Goal: Information Seeking & Learning: Find specific fact

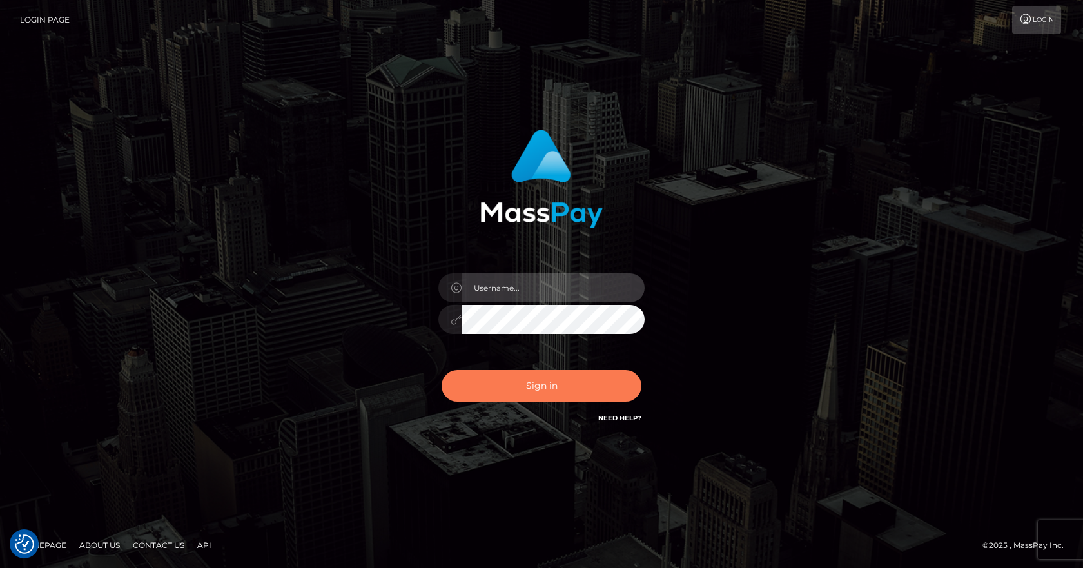
type input "vlad"
click at [518, 395] on button "Sign in" at bounding box center [542, 386] width 200 height 32
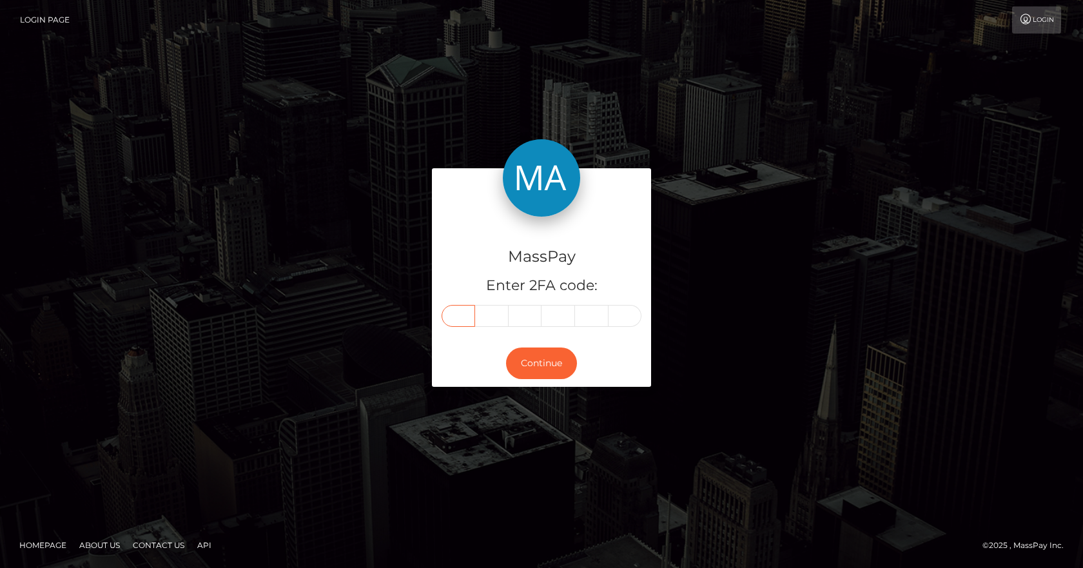
click at [454, 320] on input "text" at bounding box center [459, 316] width 34 height 22
type input "1"
type input "3"
type input "8"
type input "3"
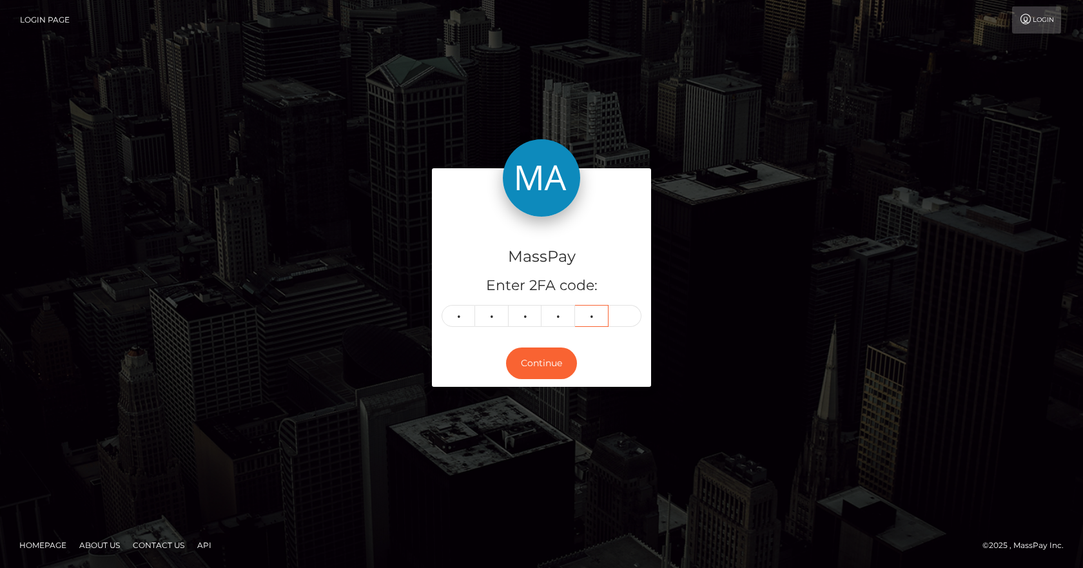
type input "2"
type input "7"
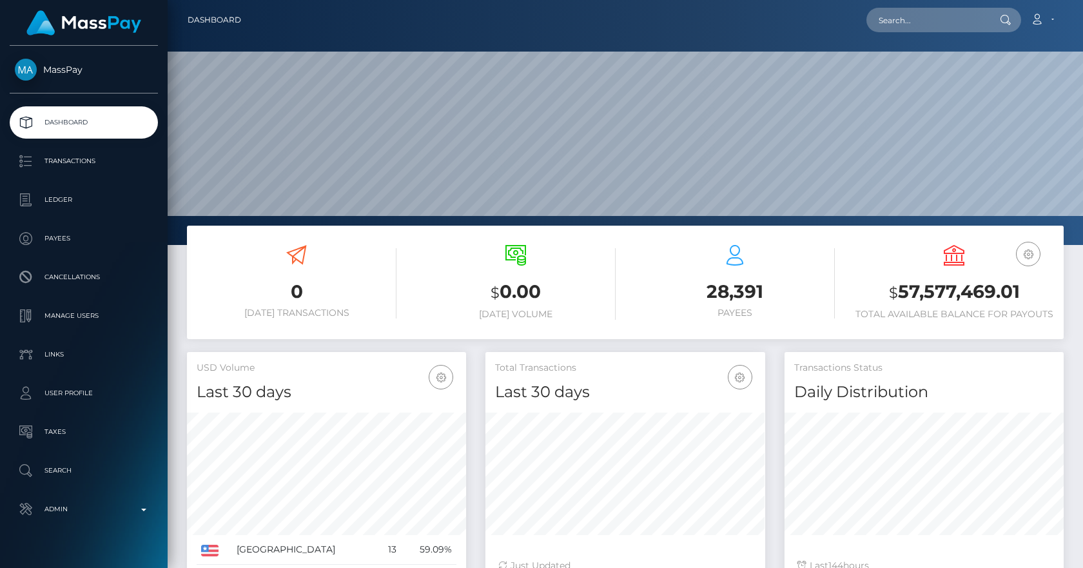
scroll to position [229, 280]
click at [915, 8] on input "text" at bounding box center [927, 20] width 121 height 25
paste input "poact_S8bF5JTmDQID"
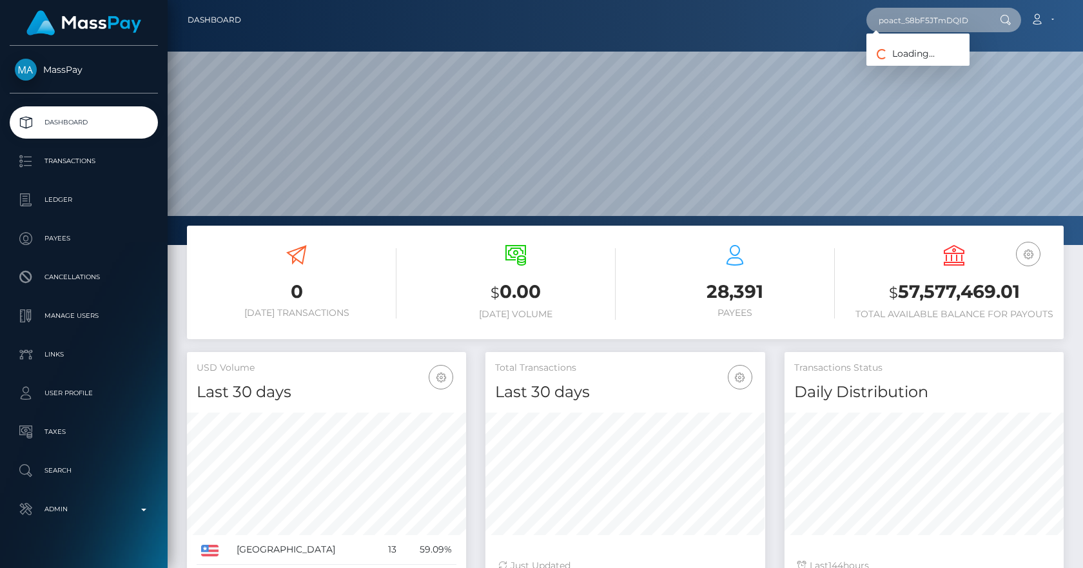
type input "poact_S8bF5JTmDQID"
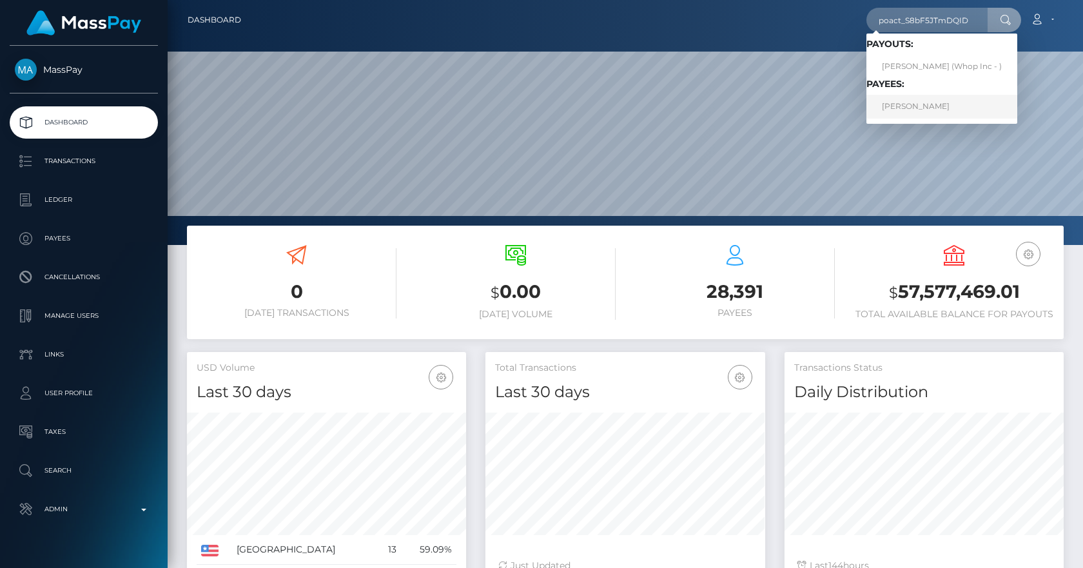
click at [938, 108] on link "GEORGIY VODIN" at bounding box center [942, 107] width 151 height 24
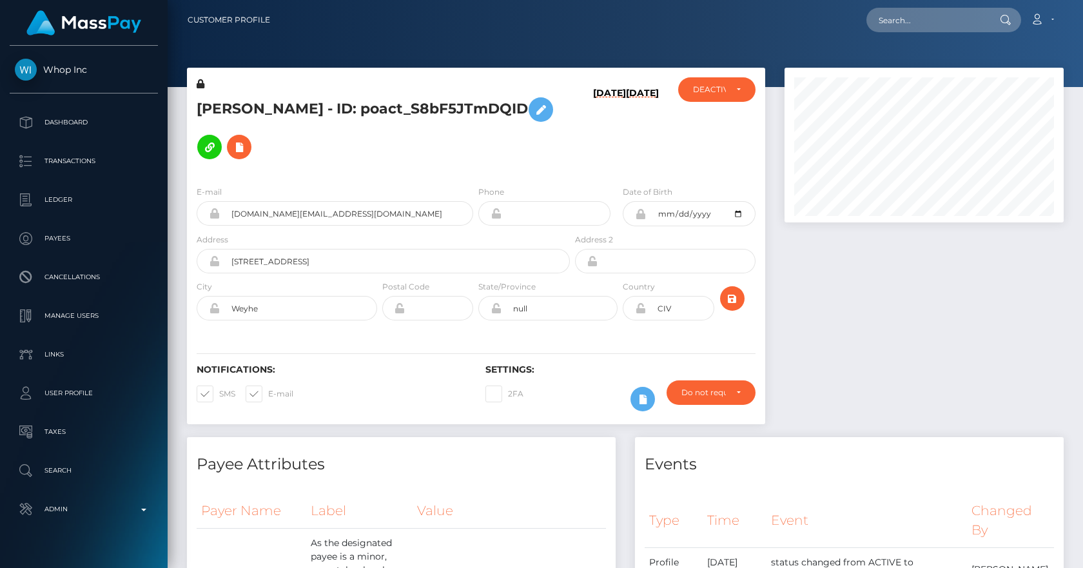
scroll to position [155, 280]
click at [811, 265] on div at bounding box center [924, 252] width 299 height 369
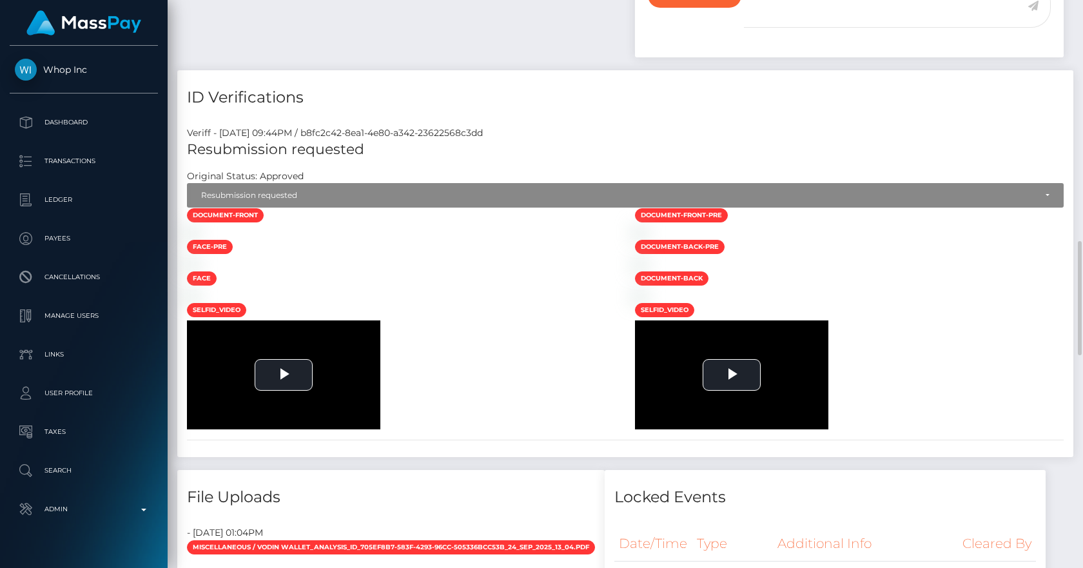
scroll to position [1352, 0]
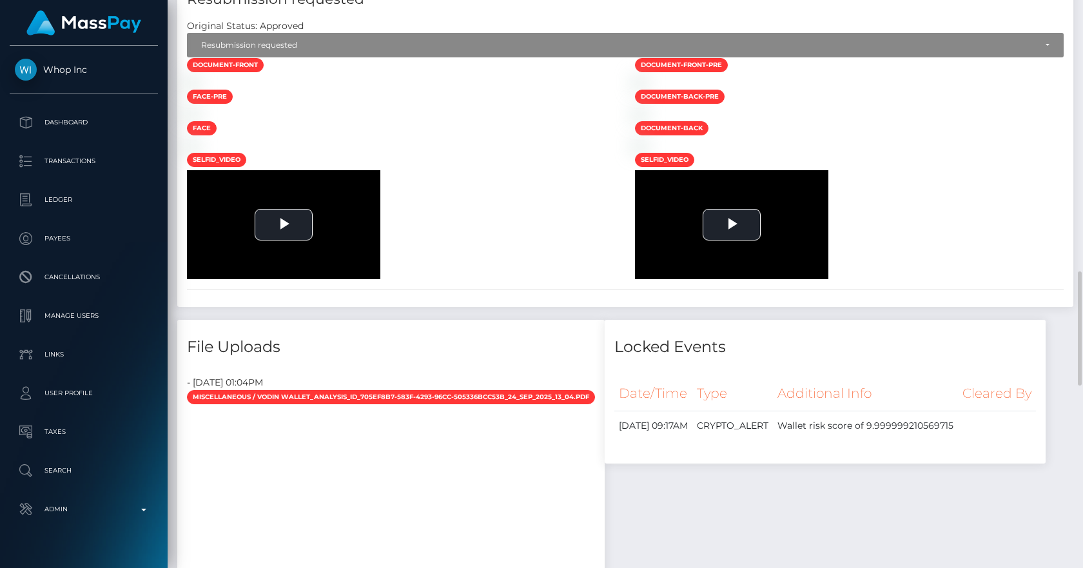
click at [169, 96] on div "ID Verifications Veriff - September 23, 2025 09:44PM / b8fc2c42-8ea1-4e80-a342-…" at bounding box center [626, 120] width 916 height 400
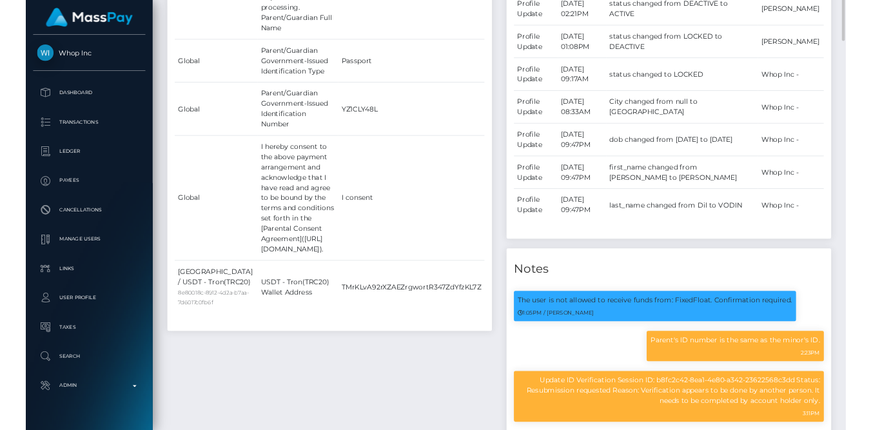
scroll to position [451, 0]
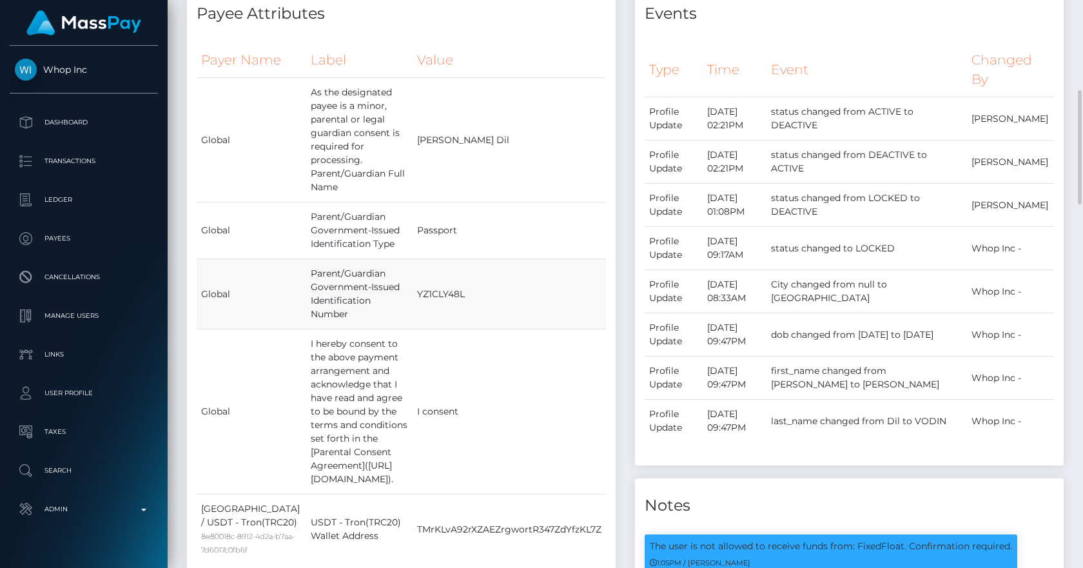
click at [495, 259] on td "YZ1CLY48L" at bounding box center [509, 294] width 193 height 70
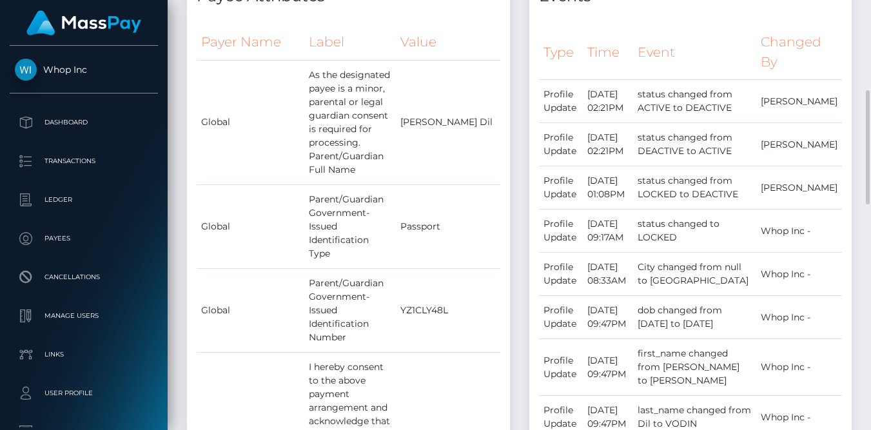
scroll to position [644644, 644590]
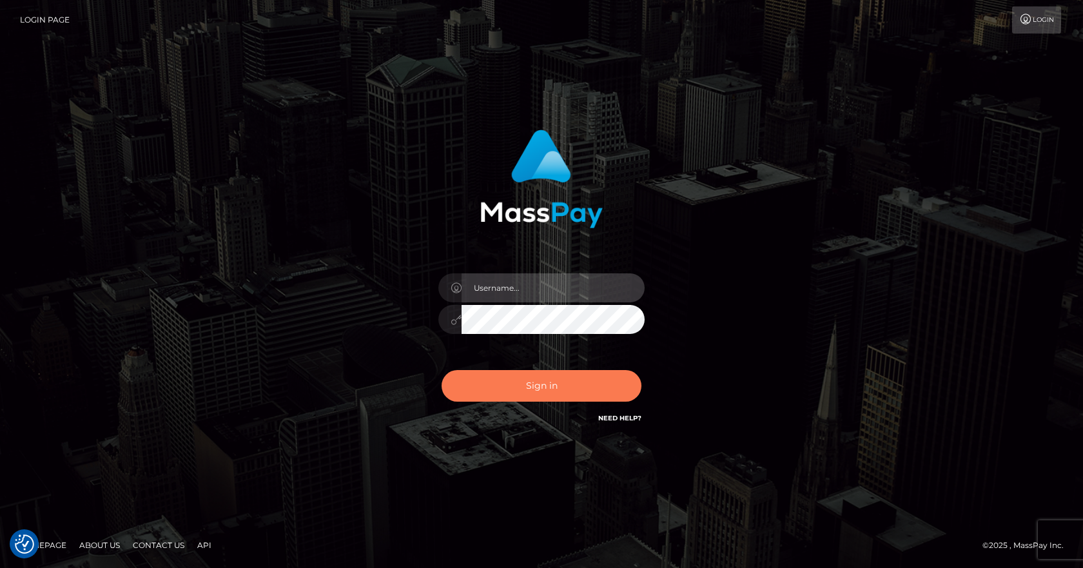
type input "[PERSON_NAME]"
drag, startPoint x: 508, startPoint y: 377, endPoint x: 496, endPoint y: 363, distance: 18.3
click at [508, 377] on button "Sign in" at bounding box center [542, 386] width 200 height 32
click at [529, 393] on button "Sign in" at bounding box center [542, 386] width 200 height 32
click at [522, 393] on button "Sign in" at bounding box center [542, 386] width 200 height 32
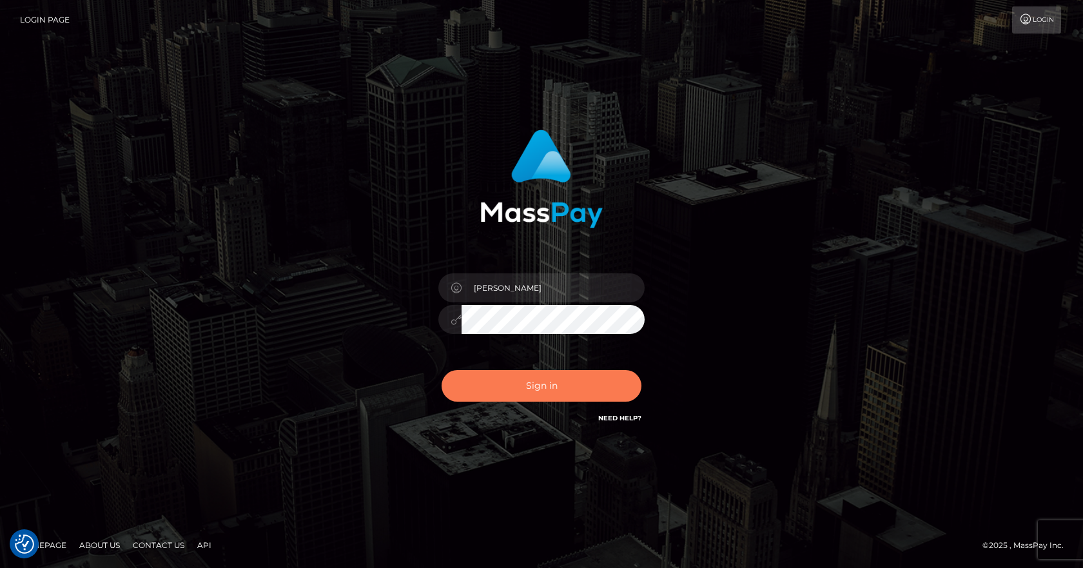
click at [506, 385] on button "Sign in" at bounding box center [542, 386] width 200 height 32
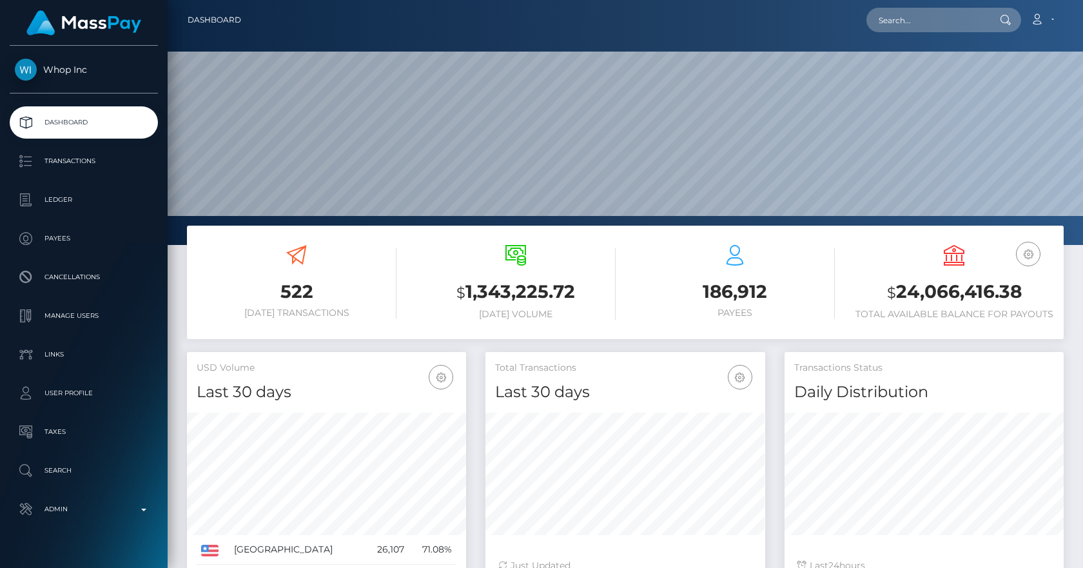
scroll to position [229, 280]
click at [175, 253] on div "522 [DATE] Transactions $ 1,343,225.72 [DATE] Volume" at bounding box center [626, 511] width 916 height 571
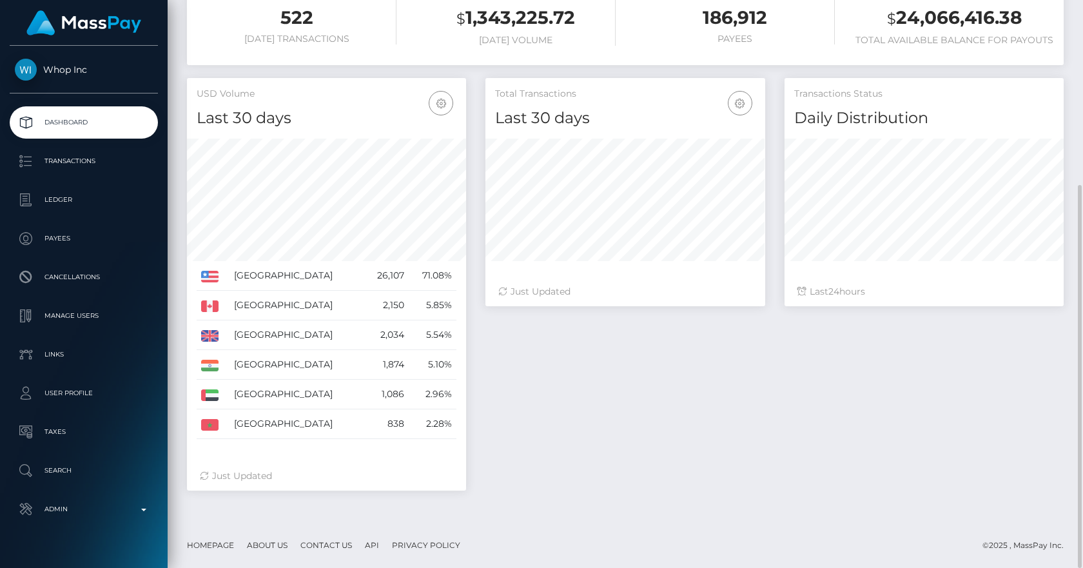
click at [778, 430] on div "Total Transactions Last 30 days Last 30 days Last 60 days Last 90 days 24" at bounding box center [775, 291] width 598 height 426
click at [569, 78] on div "Total Transactions Last 30 days Last 30 days Last 60 days Last 90 days" at bounding box center [625, 103] width 279 height 51
click at [676, 73] on div "522 Today Transactions $ 1,343,225.72 Today Volume $" at bounding box center [625, 15] width 896 height 126
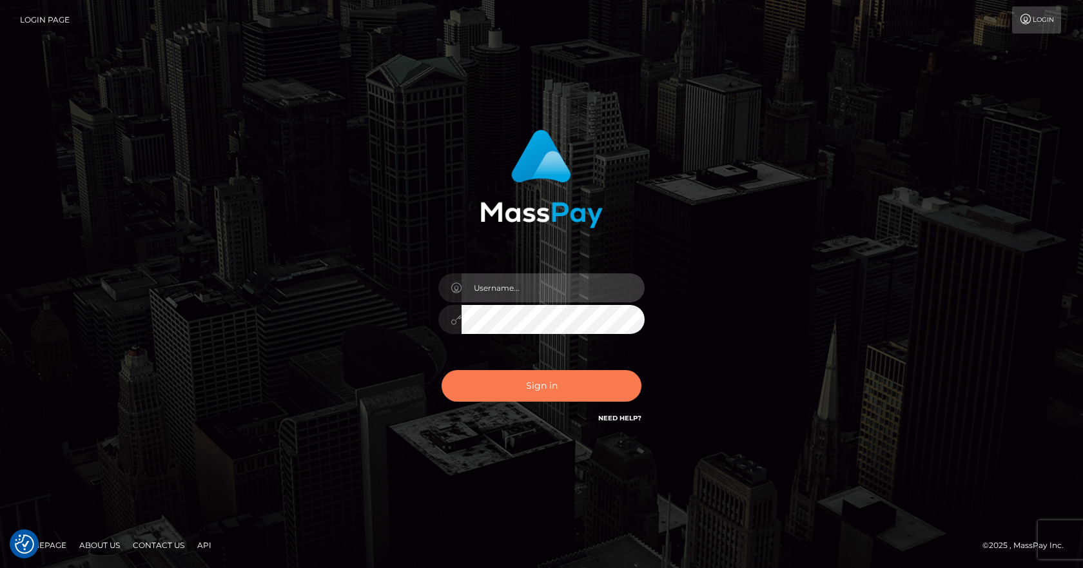
type input "[PERSON_NAME]"
click at [521, 384] on button "Sign in" at bounding box center [542, 386] width 200 height 32
type input "vlad"
click at [562, 384] on button "Sign in" at bounding box center [542, 386] width 200 height 32
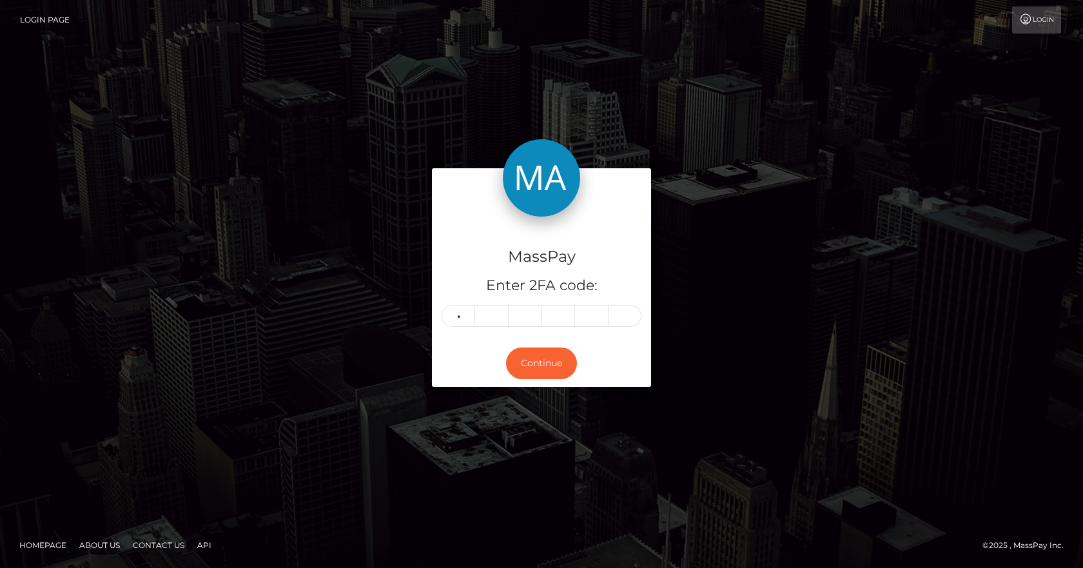
type input "1"
type input "3"
type input "6"
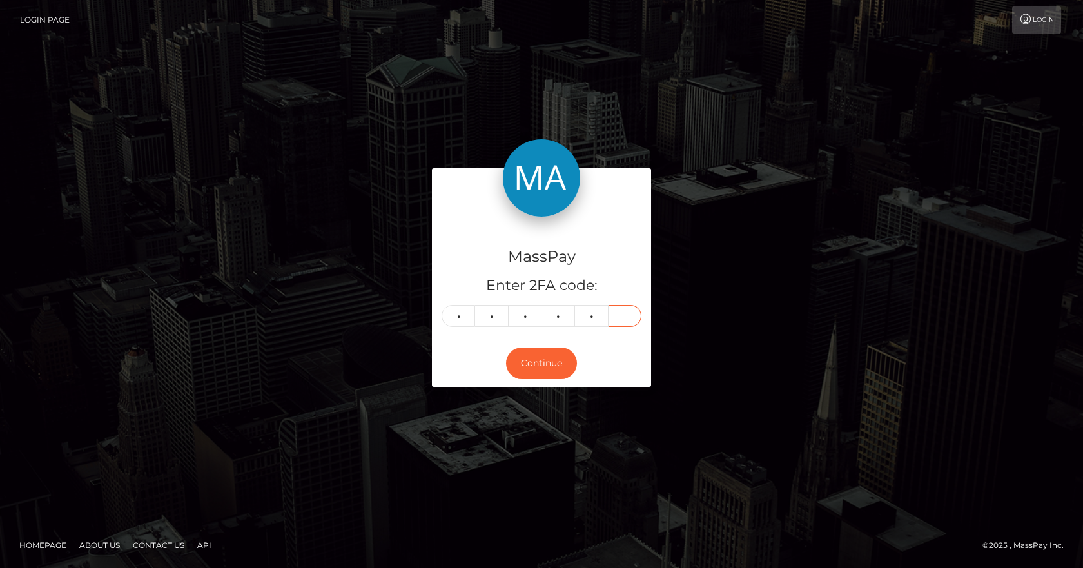
type input "3"
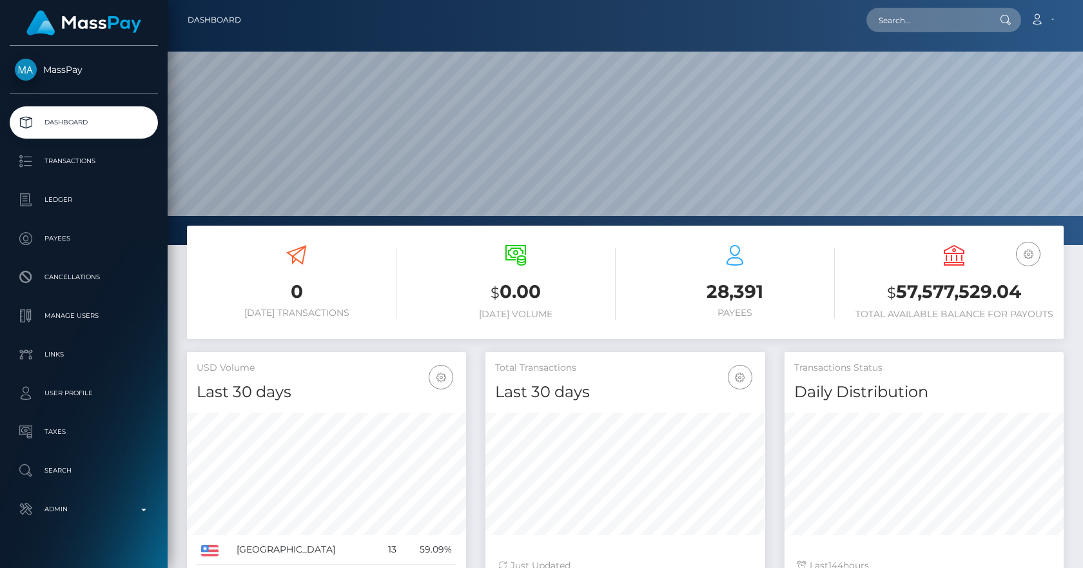
scroll to position [229, 280]
click at [919, 25] on input "text" at bounding box center [927, 20] width 121 height 25
paste input "01b46e57199011eeb9e802c3be5336a9"
click at [936, 12] on input "01b46e57199011eeb9e802c3be5336a9" at bounding box center [927, 20] width 121 height 25
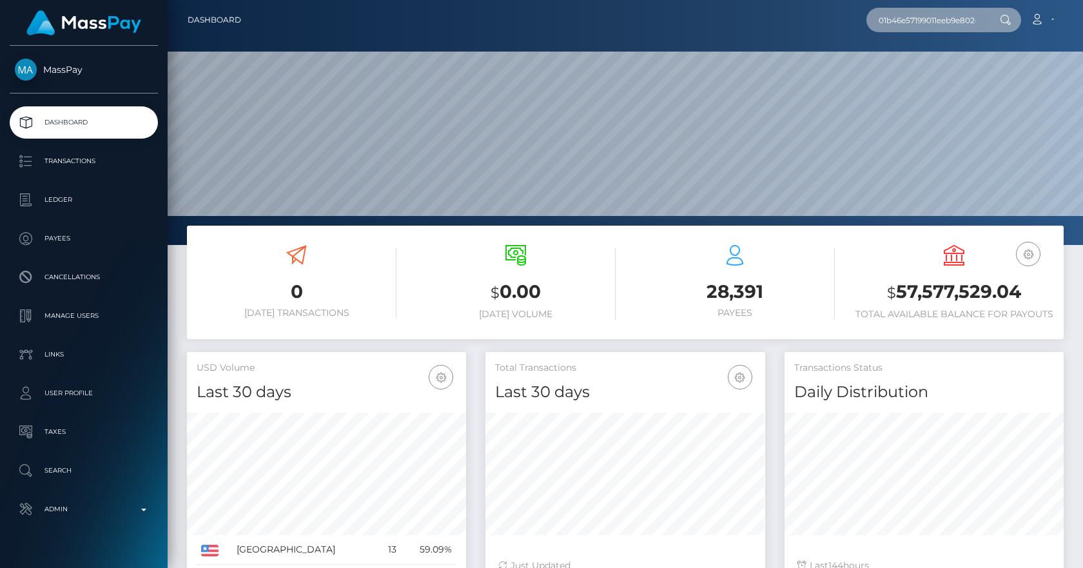
click at [936, 12] on input "01b46e57199011eeb9e802c3be5336a9" at bounding box center [927, 20] width 121 height 25
paste input "AA98LNTW"
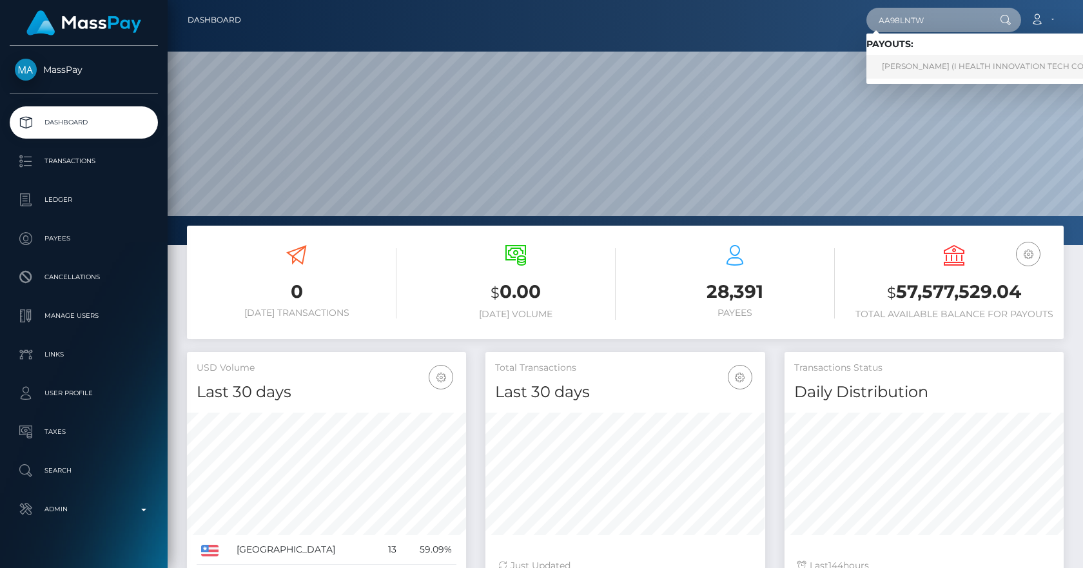
type input "AA98LNTW"
click at [973, 69] on link "婉貞 黎 (I HEALTH INNOVATION TECH CORP - )" at bounding box center [994, 67] width 254 height 24
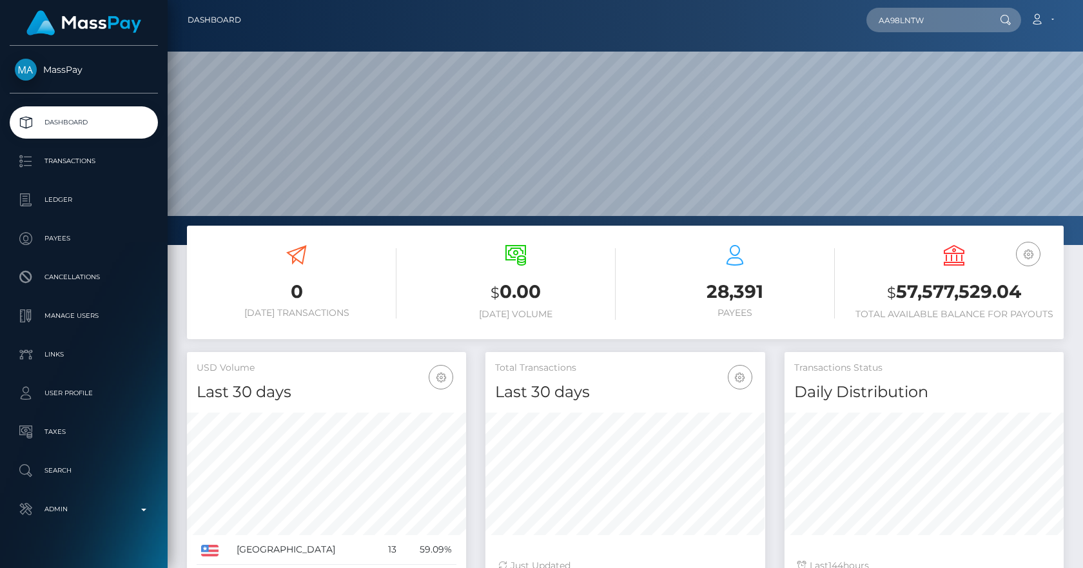
scroll to position [274, 0]
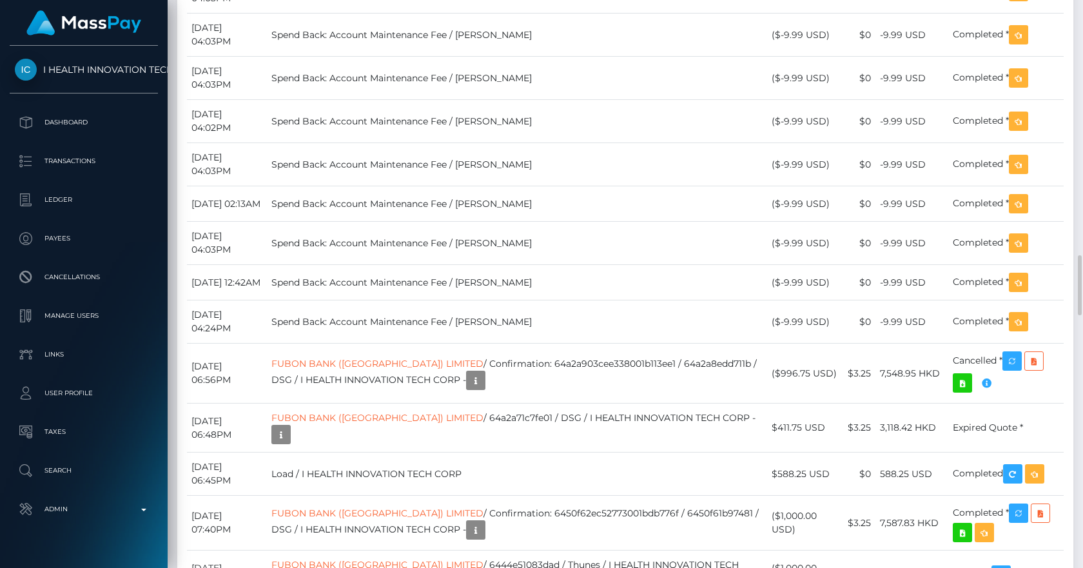
scroll to position [2554, 0]
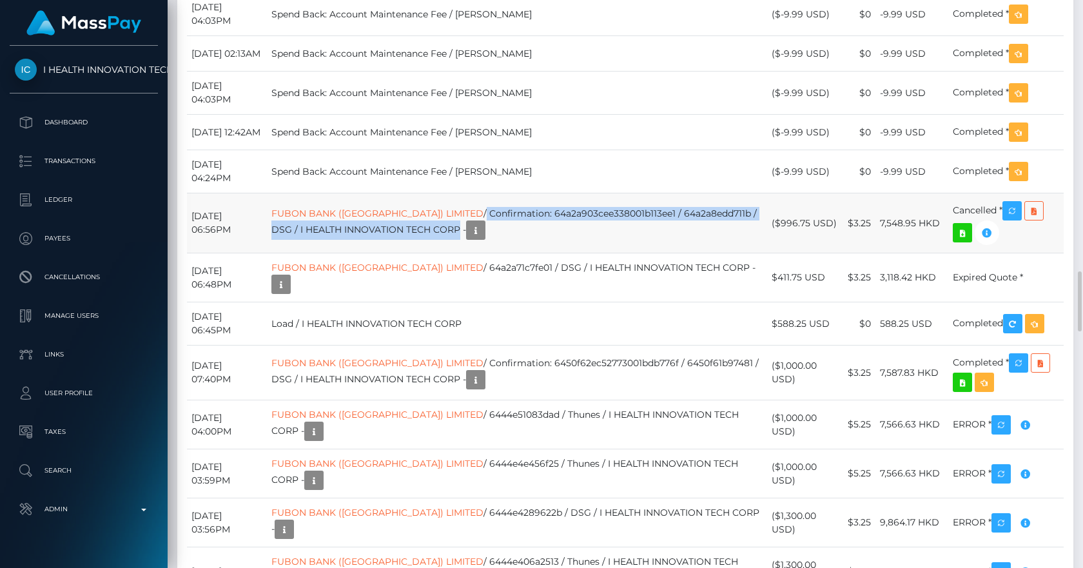
drag, startPoint x: 484, startPoint y: 316, endPoint x: 479, endPoint y: 292, distance: 24.3
click at [479, 253] on td "FUBON BANK ([GEOGRAPHIC_DATA]) LIMITED / Confirmation: 64a2a903cee338001b113ee1…" at bounding box center [517, 223] width 500 height 60
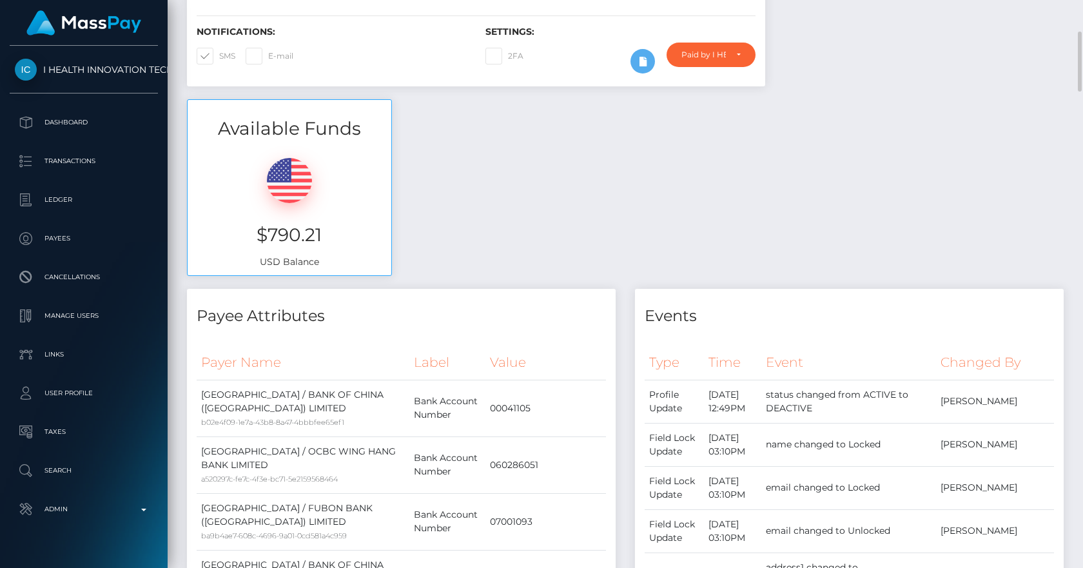
scroll to position [0, 0]
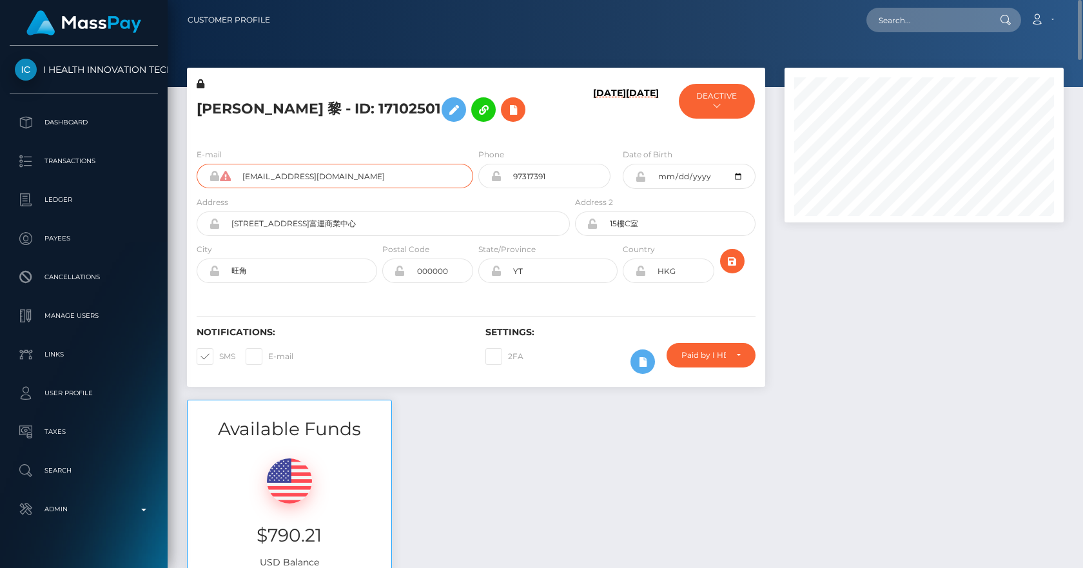
drag, startPoint x: 351, startPoint y: 176, endPoint x: 244, endPoint y: 170, distance: 107.8
click at [244, 170] on input "adalai64@hotmail.com" at bounding box center [352, 176] width 242 height 25
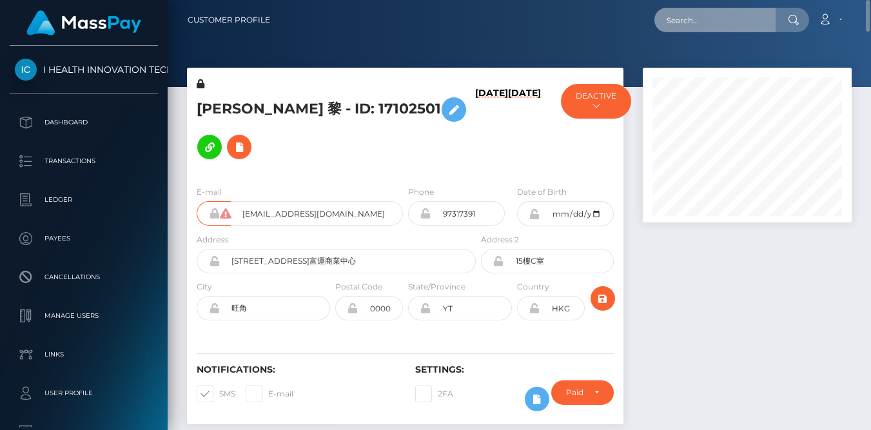
click at [721, 21] on input "text" at bounding box center [714, 20] width 121 height 25
paste input "e1682d34-98d3-11f0-bd85-0694aced620b"
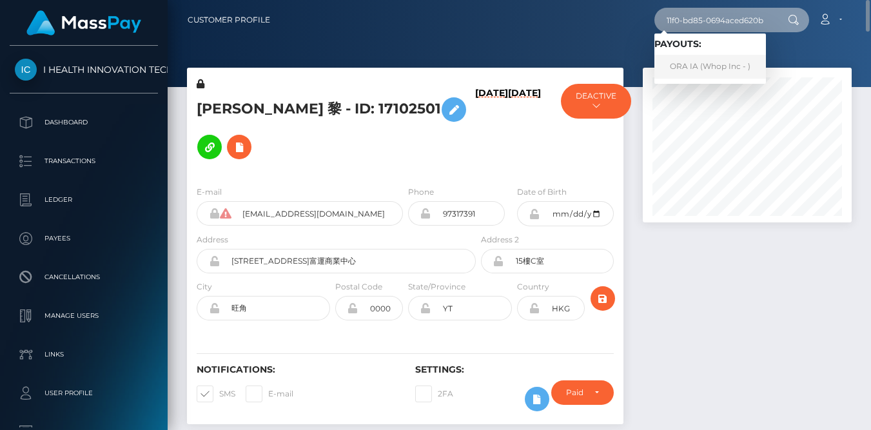
type input "e1682d34-98d3-11f0-bd85-0694aced620b"
click at [703, 66] on link "ORA IA (Whop Inc - )" at bounding box center [710, 67] width 112 height 24
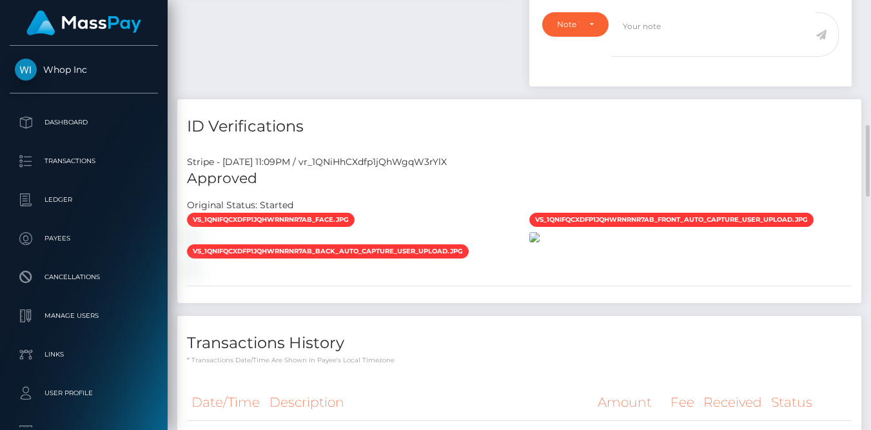
scroll to position [901, 0]
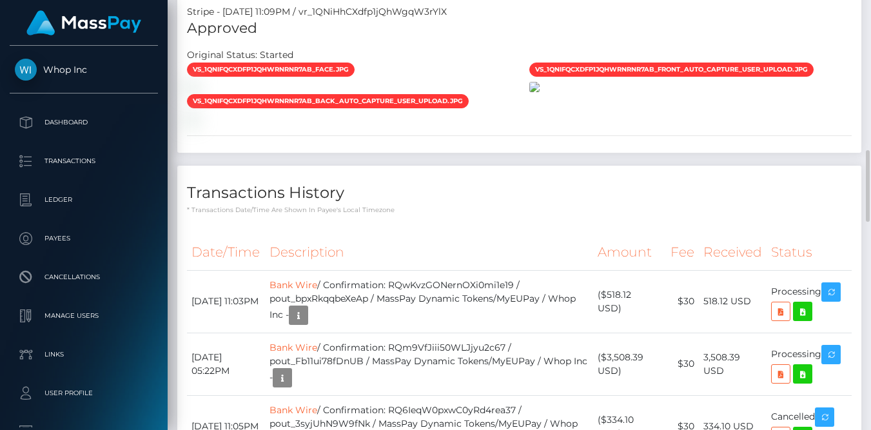
click at [540, 92] on img at bounding box center [534, 87] width 10 height 10
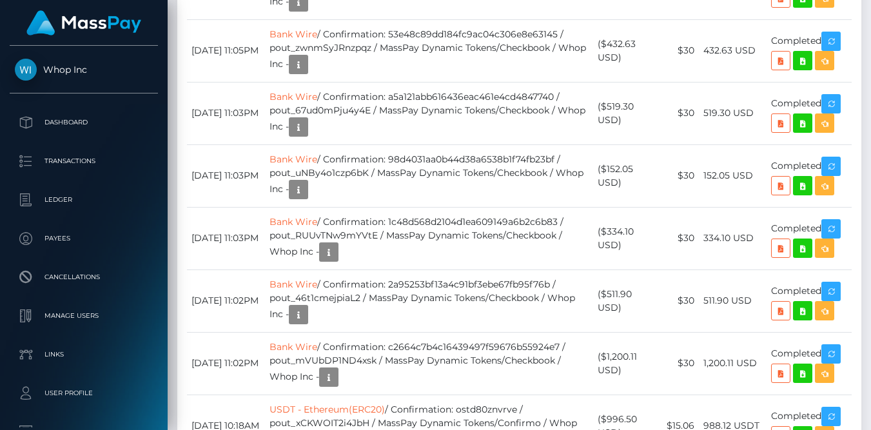
scroll to position [1352, 0]
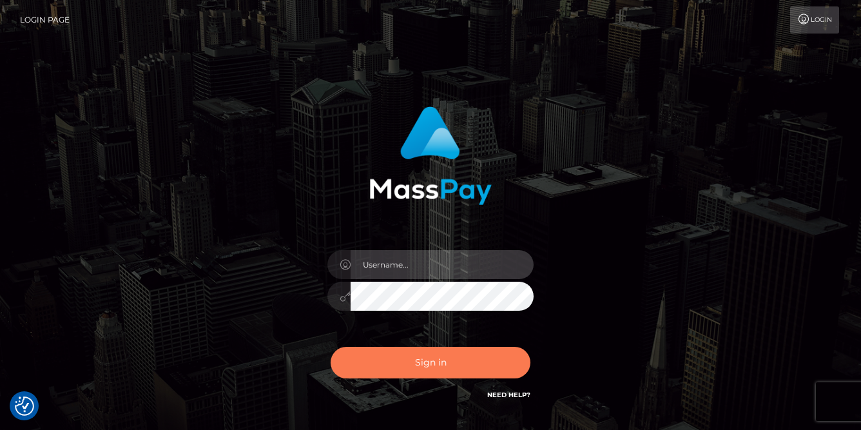
type input "[PERSON_NAME]"
click at [422, 354] on button "Sign in" at bounding box center [431, 363] width 200 height 32
type input "[PERSON_NAME]"
click at [435, 373] on button "Sign in" at bounding box center [431, 363] width 200 height 32
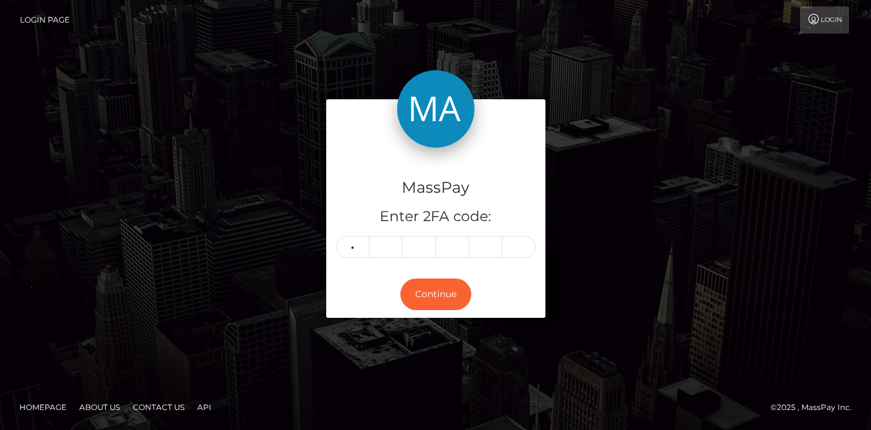
type input "8"
type input "5"
type input "9"
type input "8"
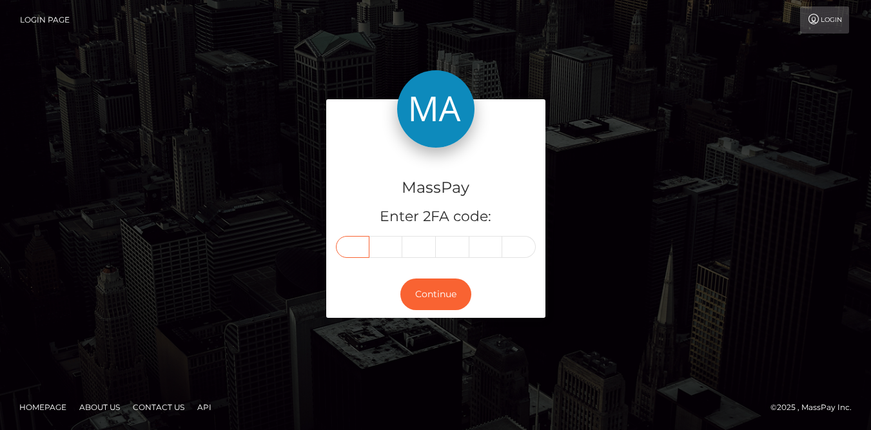
type input "8"
type input "0"
type input "5"
type input "9"
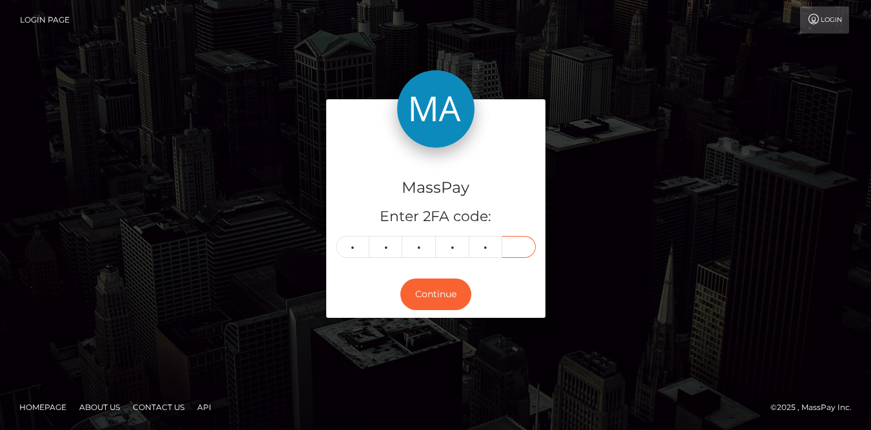
type input "8"
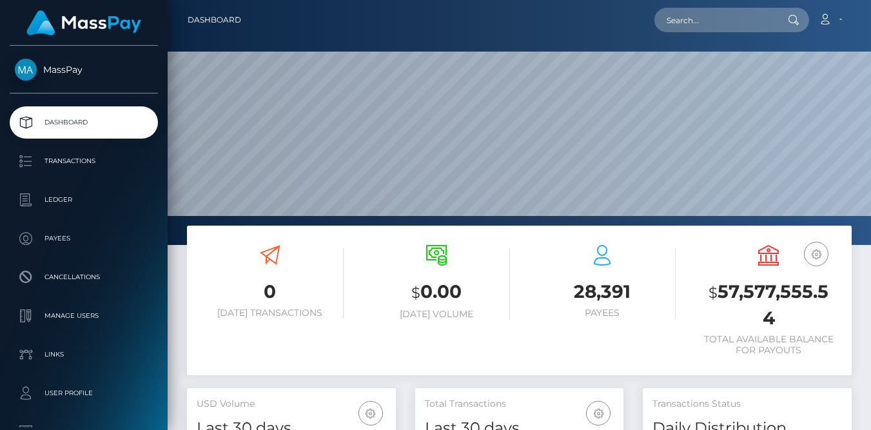
scroll to position [229, 208]
click at [746, 25] on input "text" at bounding box center [714, 20] width 121 height 25
paste input "poact_S8bF5JTmDQID"
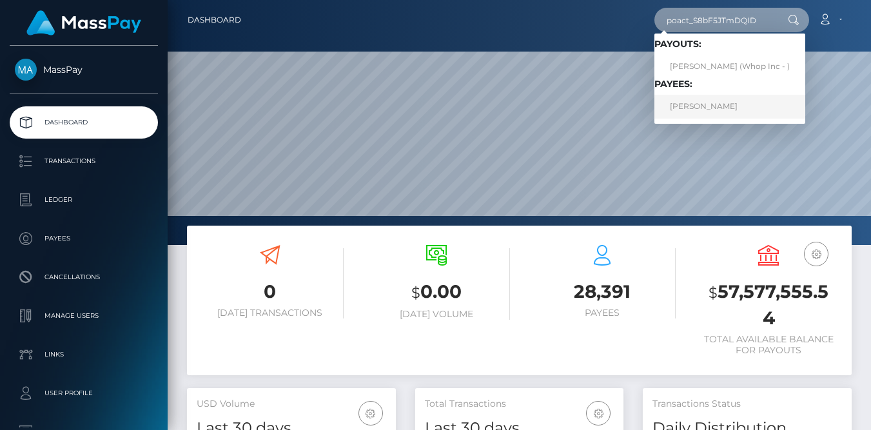
type input "poact_S8bF5JTmDQID"
click at [743, 101] on link "[PERSON_NAME]" at bounding box center [729, 107] width 151 height 24
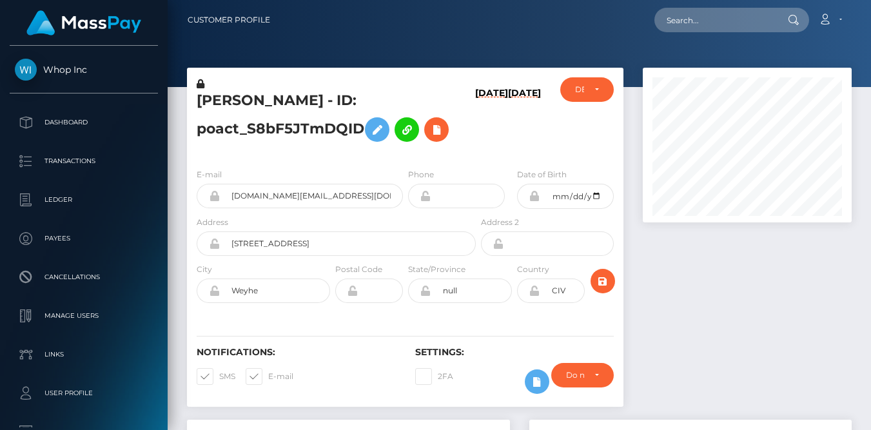
scroll to position [155, 208]
click at [196, 103] on div "[PERSON_NAME] - ID: poact_S8bF5JTmDQID" at bounding box center [332, 117] width 291 height 81
click at [517, 21] on div "Loading... Loading... Account Edit Profile Logout" at bounding box center [565, 19] width 571 height 27
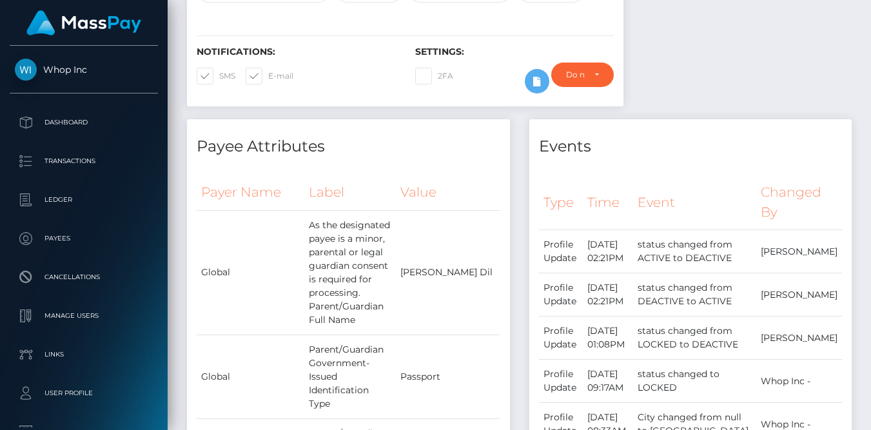
scroll to position [150, 0]
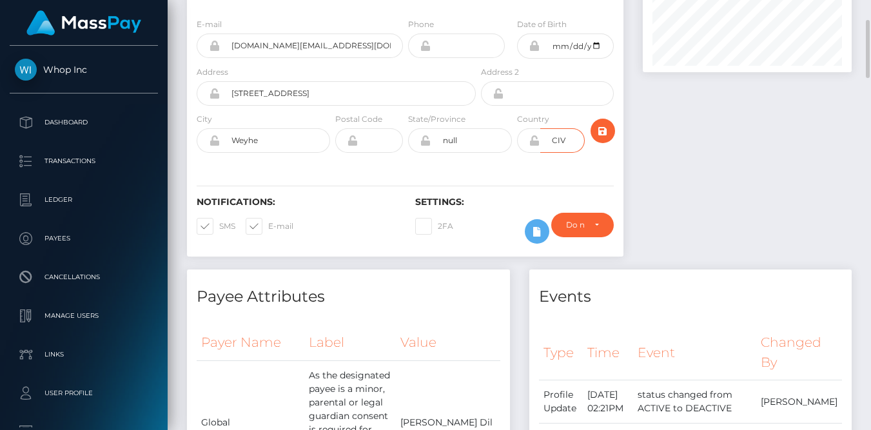
click at [553, 143] on input "CIV" at bounding box center [562, 140] width 44 height 25
type input "GER"
click at [598, 127] on icon "submit" at bounding box center [602, 131] width 15 height 16
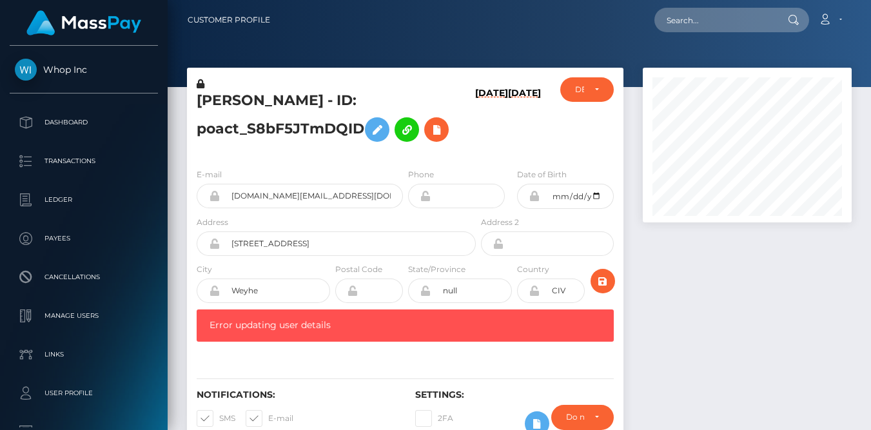
scroll to position [155, 208]
drag, startPoint x: 366, startPoint y: 123, endPoint x: 187, endPoint y: 96, distance: 180.6
click at [187, 96] on div "[PERSON_NAME] - ID: poact_S8bF5JTmDQID" at bounding box center [332, 117] width 291 height 81
copy h5 "[PERSON_NAME] - ID: poact_S8bF5JTmDQID"
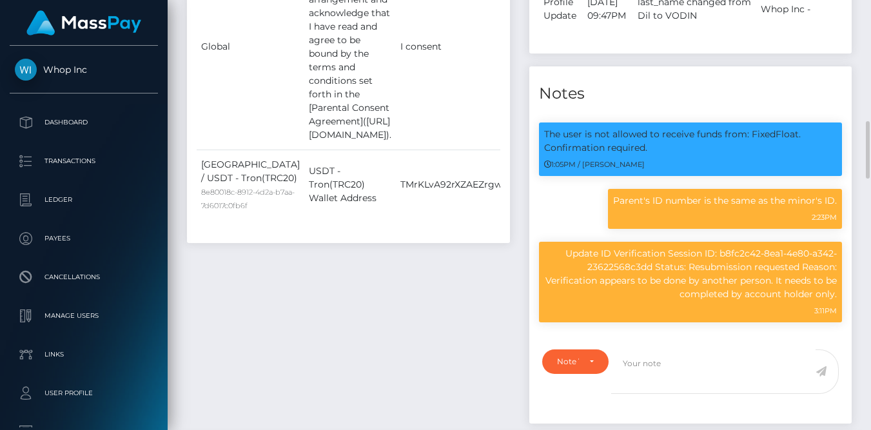
scroll to position [601, 0]
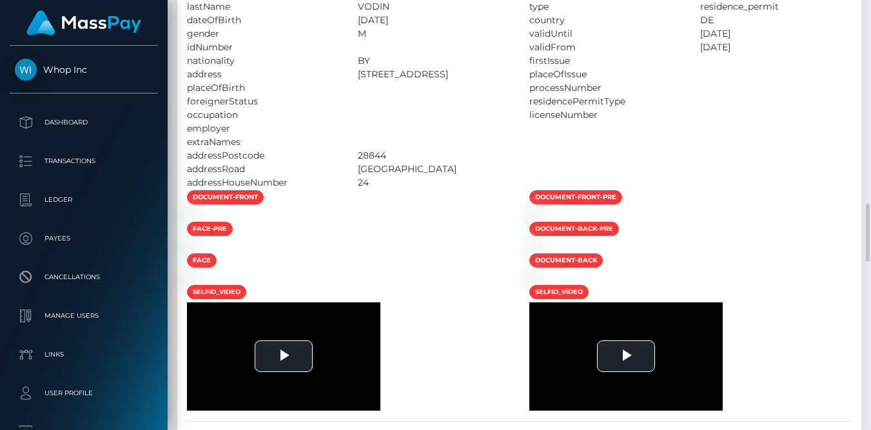
scroll to position [155, 208]
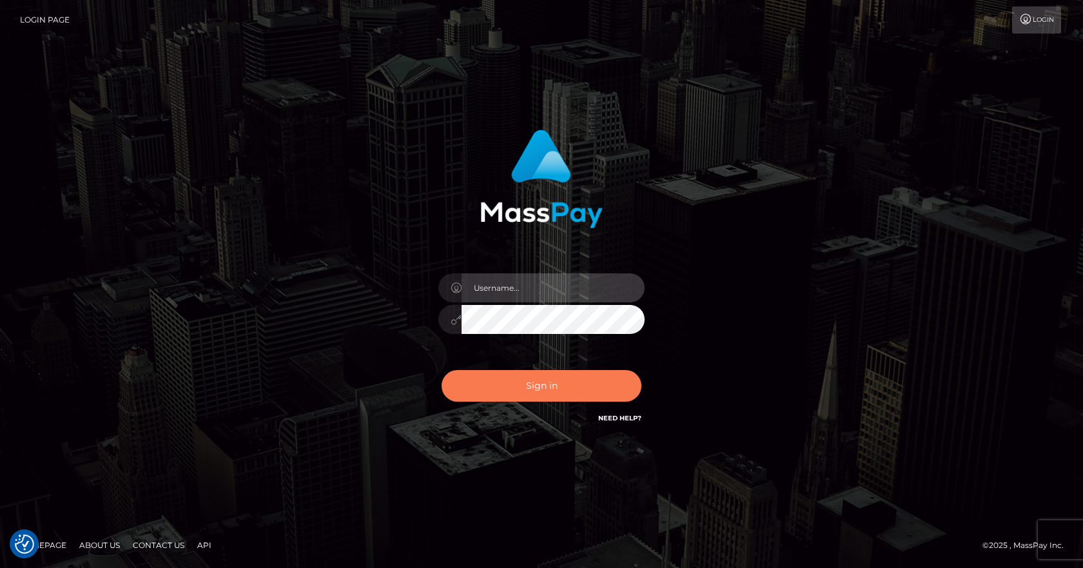
type input "[PERSON_NAME]"
click at [527, 391] on button "Sign in" at bounding box center [542, 386] width 200 height 32
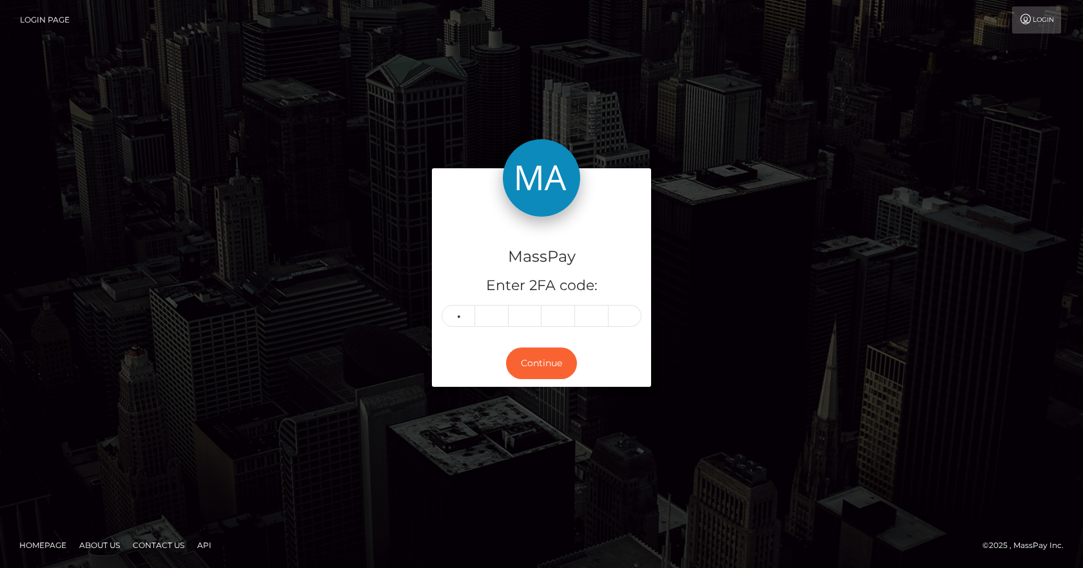
type input "5"
type input "6"
type input "3"
type input "2"
type input "0"
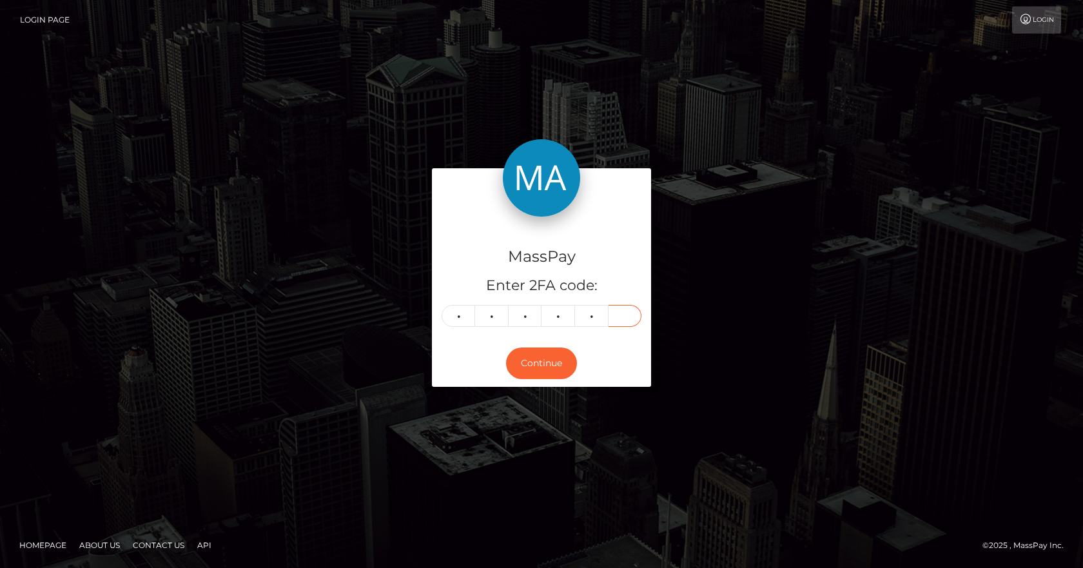
type input "9"
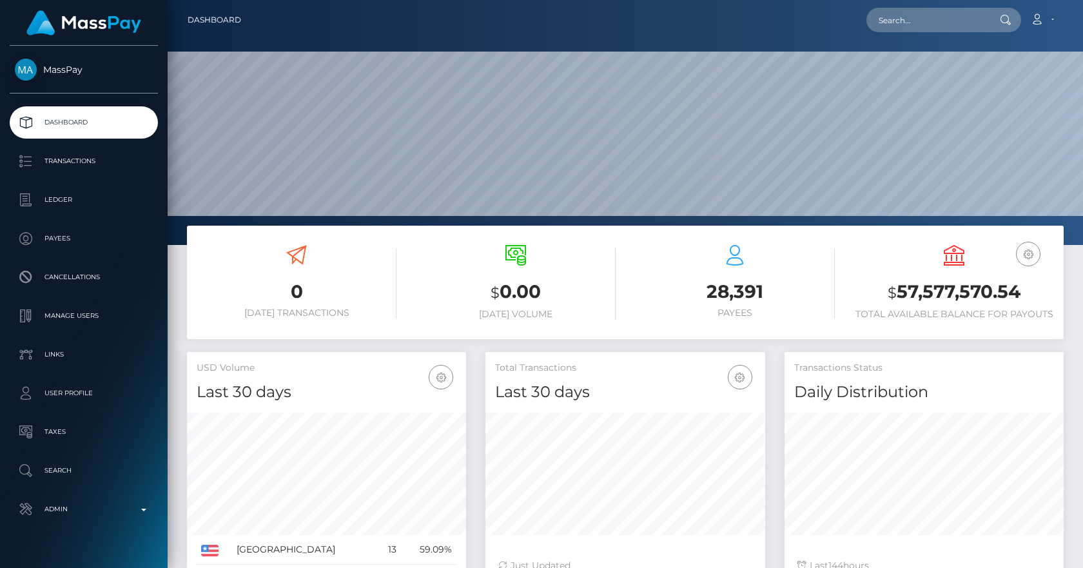
scroll to position [229, 280]
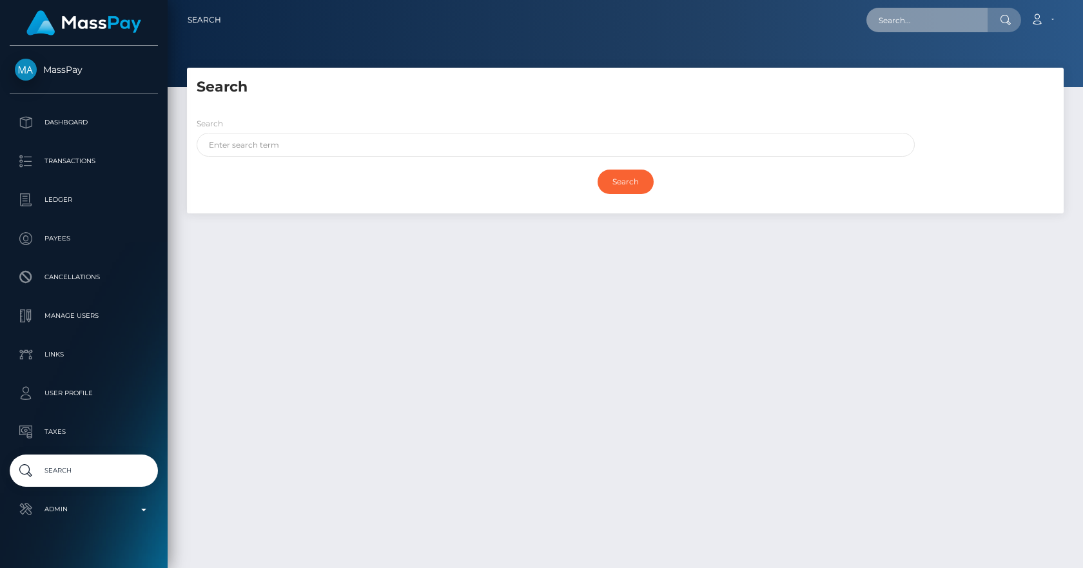
click at [930, 22] on input "text" at bounding box center [927, 20] width 121 height 25
paste input "poact_S8bF5JTmDQID"
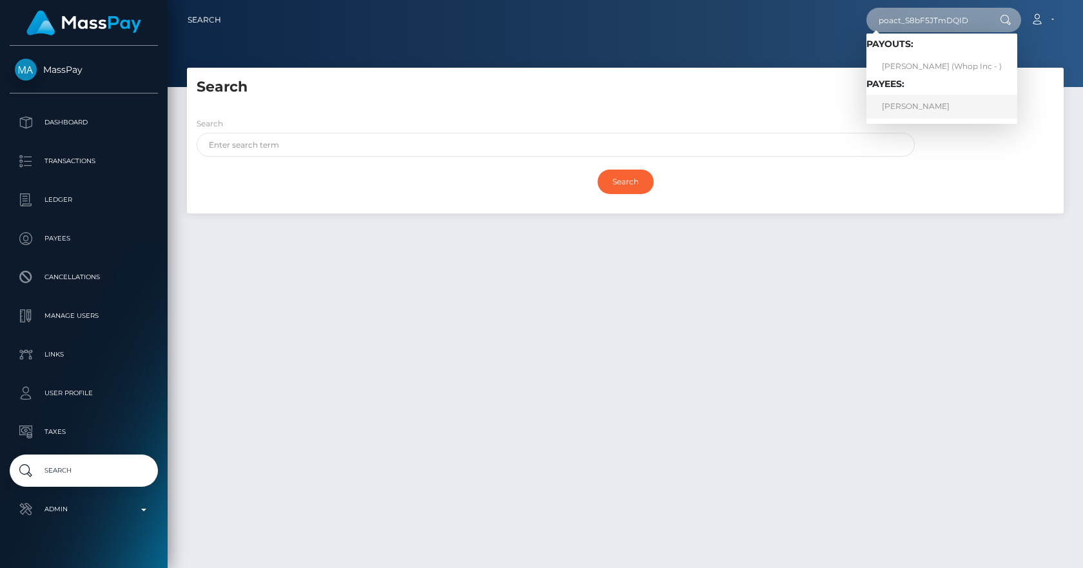
type input "poact_S8bF5JTmDQID"
click at [916, 101] on link "[PERSON_NAME]" at bounding box center [942, 107] width 151 height 24
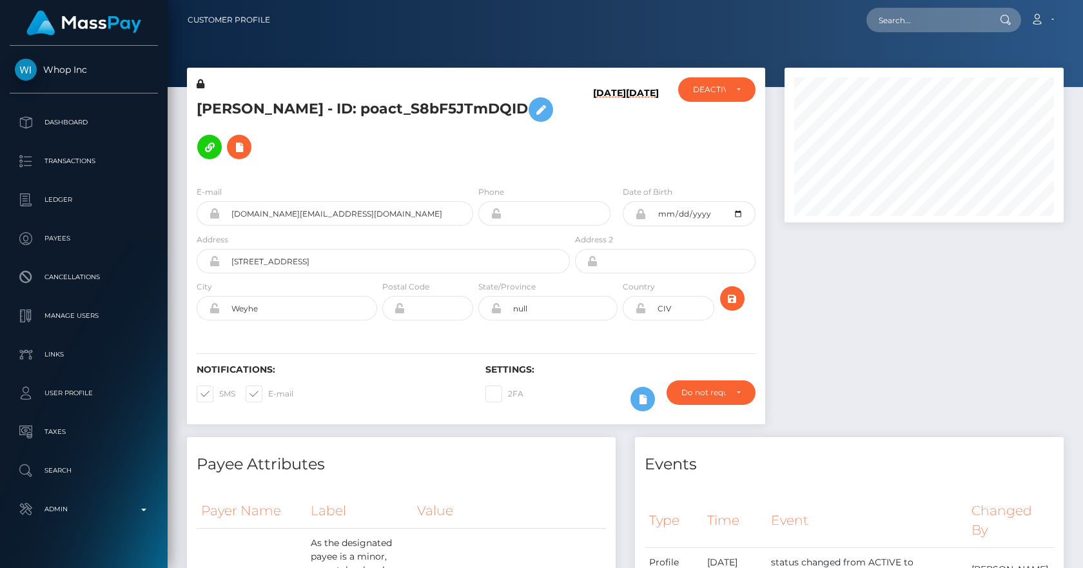
scroll to position [155, 280]
click at [330, 128] on h5 "[PERSON_NAME] - ID: poact_S8bF5JTmDQID" at bounding box center [380, 128] width 366 height 75
click at [302, 84] on div "[PERSON_NAME] - ID: poact_S8bF5JTmDQID" at bounding box center [380, 126] width 386 height 98
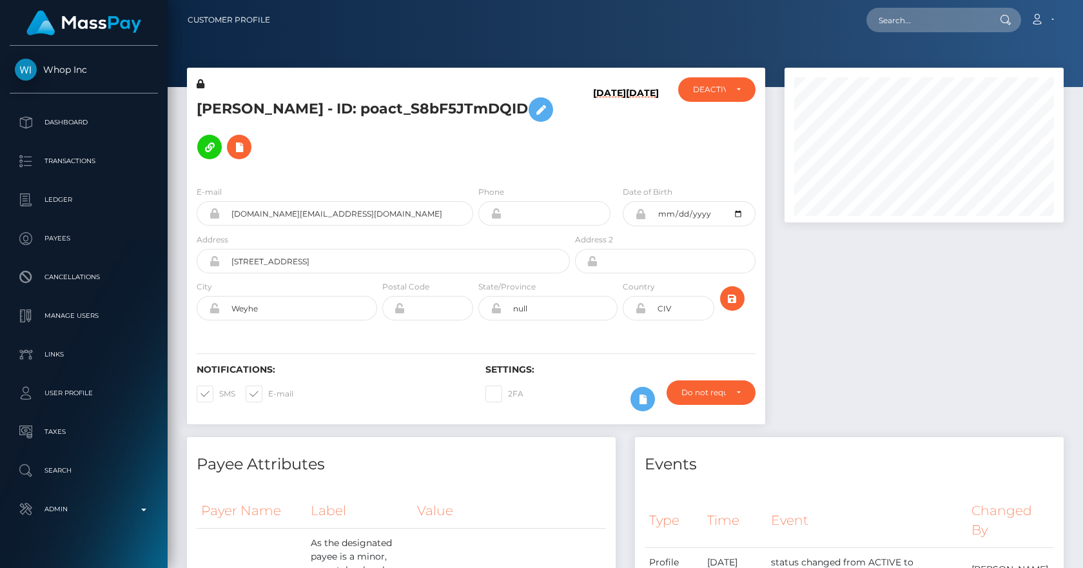
click at [302, 84] on div "[PERSON_NAME] - ID: poact_S8bF5JTmDQID" at bounding box center [380, 126] width 386 height 98
